Goal: Obtain resource: Obtain resource

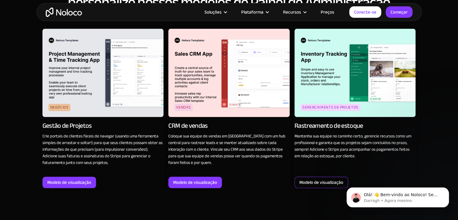
click at [330, 181] on font "Modelo de visualização" at bounding box center [321, 182] width 44 height 8
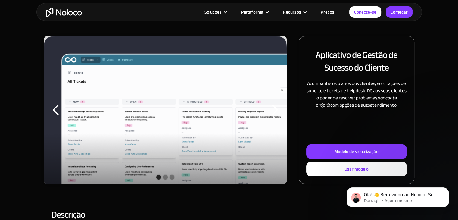
click at [58, 114] on div "slide anterior" at bounding box center [56, 110] width 12 height 12
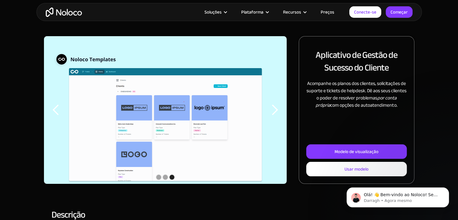
click at [57, 114] on div "slide anterior" at bounding box center [56, 110] width 12 height 12
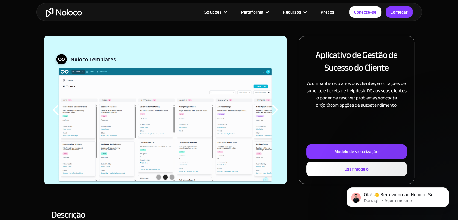
click at [57, 114] on div "slide anterior" at bounding box center [56, 110] width 12 height 12
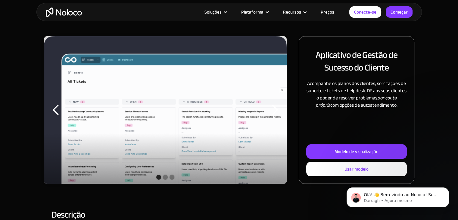
click at [57, 114] on div "slide anterior" at bounding box center [56, 110] width 12 height 12
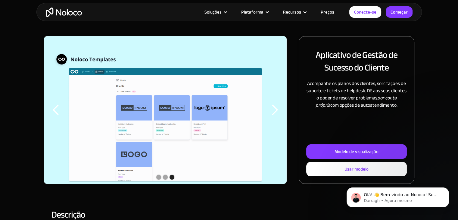
click at [56, 112] on div "slide anterior" at bounding box center [56, 110] width 12 height 12
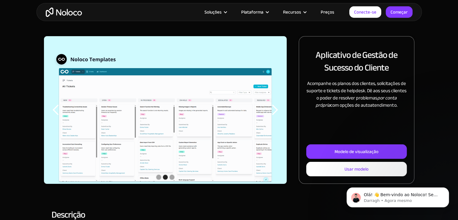
click at [56, 112] on div "slide anterior" at bounding box center [56, 110] width 12 height 12
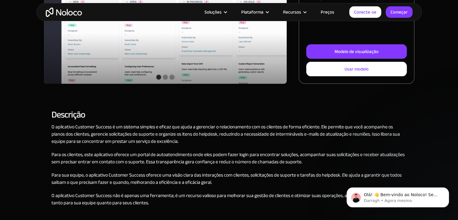
scroll to position [181, 0]
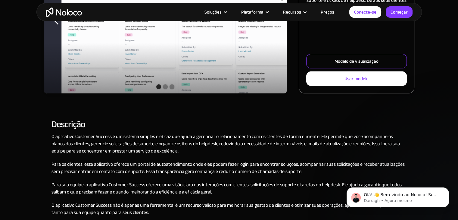
click at [344, 64] on font "Modelo de visualização" at bounding box center [357, 61] width 44 height 8
